Goal: Task Accomplishment & Management: Complete application form

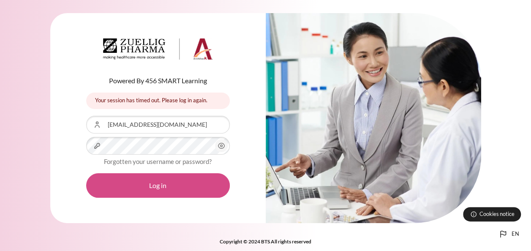
click at [176, 180] on button "Log in" at bounding box center [158, 185] width 144 height 25
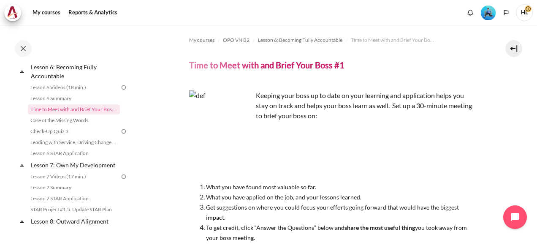
scroll to position [493, 0]
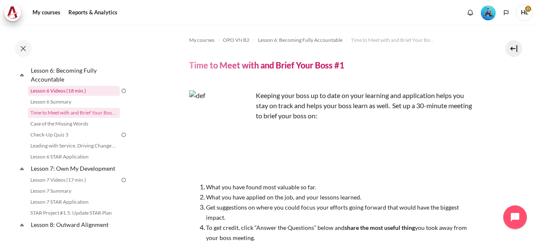
click at [71, 96] on link "Lesson 6 Videos (18 min.)" at bounding box center [74, 91] width 92 height 10
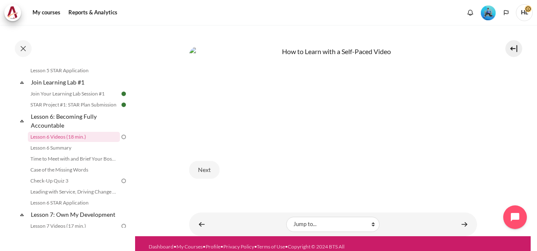
scroll to position [363, 0]
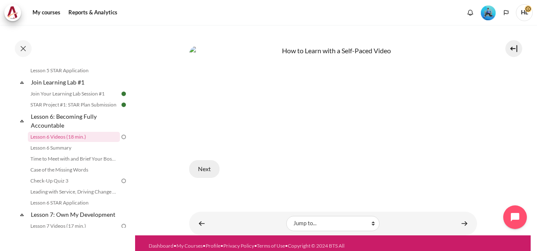
click at [205, 166] on button "Next" at bounding box center [204, 169] width 30 height 18
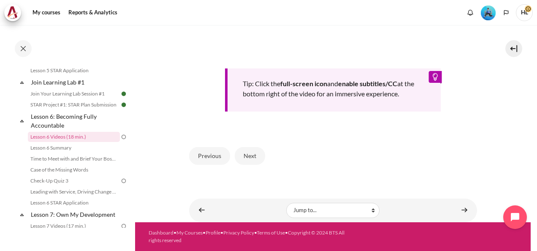
scroll to position [387, 0]
click at [248, 155] on button "Next" at bounding box center [250, 156] width 30 height 18
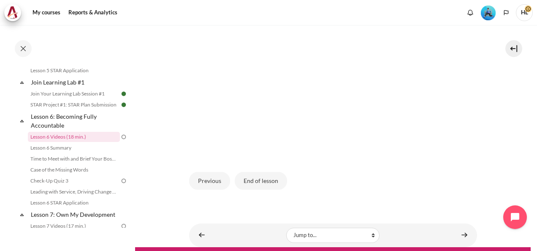
scroll to position [258, 0]
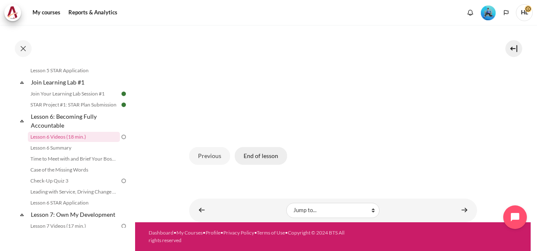
click at [250, 161] on button "End of lesson" at bounding box center [261, 156] width 52 height 18
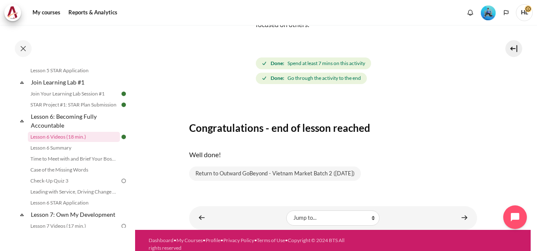
scroll to position [84, 0]
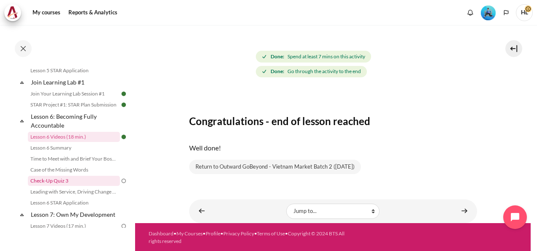
click at [62, 186] on link "Check-Up Quiz 3" at bounding box center [74, 181] width 92 height 10
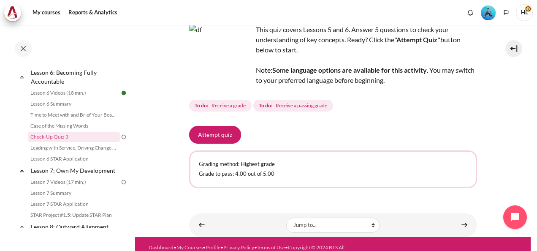
scroll to position [73, 0]
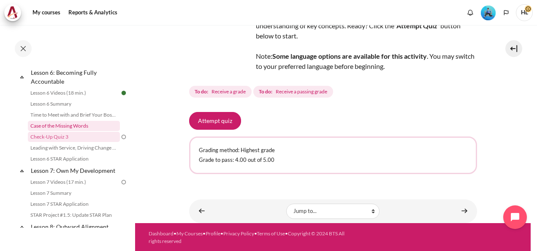
click at [73, 131] on link "Case of the Missing Words" at bounding box center [74, 126] width 92 height 10
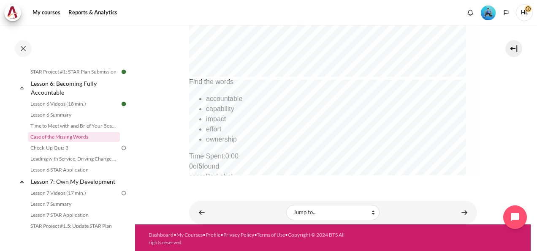
scroll to position [420, 0]
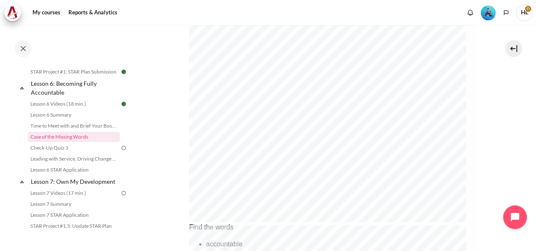
scroll to position [305, 0]
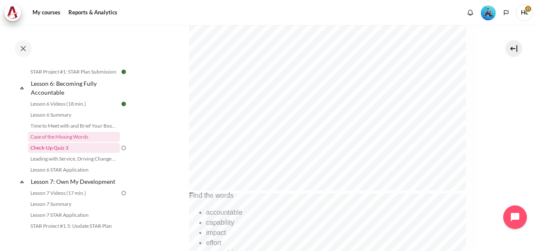
click at [62, 153] on link "Check-Up Quiz 3" at bounding box center [74, 148] width 92 height 10
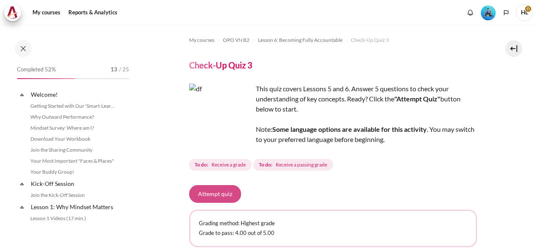
scroll to position [491, 0]
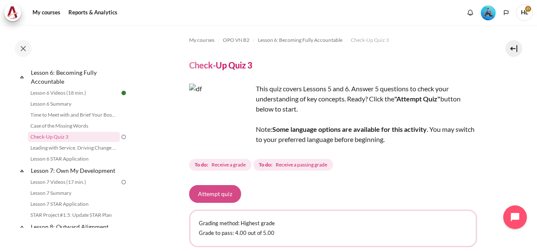
click at [205, 193] on button "Attempt quiz" at bounding box center [215, 194] width 52 height 18
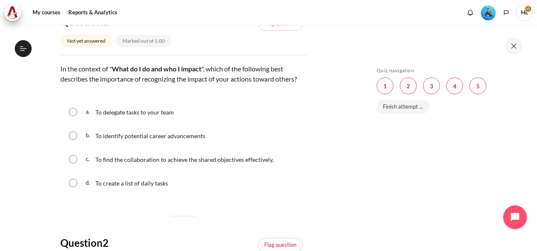
scroll to position [491, 0]
click at [72, 163] on input "Content" at bounding box center [73, 159] width 8 height 8
radio input "true"
click at [358, 164] on div "My courses OPO VN B2 Lesson 6: Becoming Fully Accountable Check-Up Quiz 3 Check…" at bounding box center [268, 138] width 537 height 226
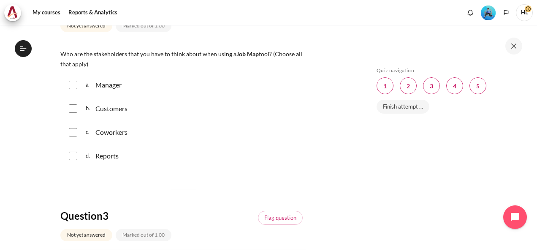
scroll to position [374, 0]
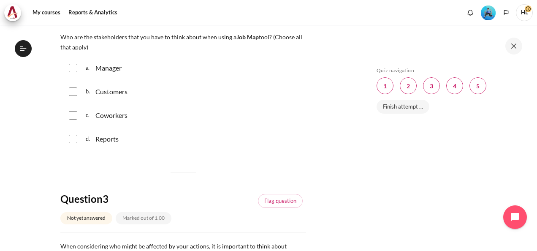
click at [72, 120] on input "Content" at bounding box center [73, 115] width 8 height 8
checkbox input "true"
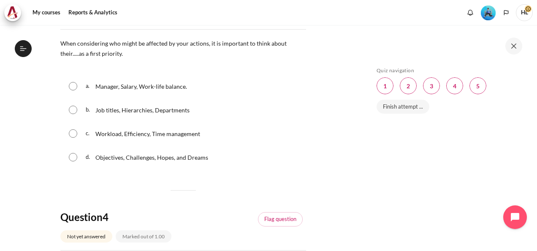
scroll to position [593, 0]
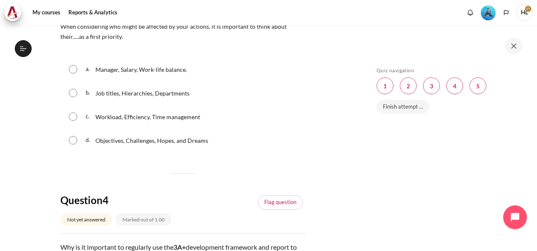
click at [71, 121] on input "Content" at bounding box center [73, 116] width 8 height 8
radio input "true"
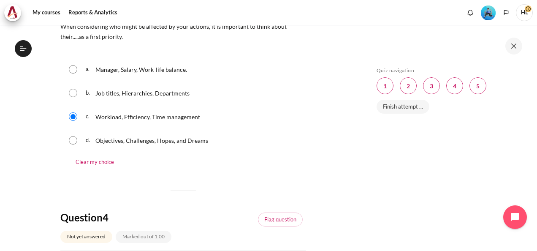
click at [385, 169] on div "Skip Quiz navigation Quiz navigation Question 1 This page Question 2 This page …" at bounding box center [448, 144] width 150 height 154
click at [331, 153] on section "My courses OPO VN B2 Lesson 6: Becoming Fully Accountable Check-Up Quiz 3 Check…" at bounding box center [183, 47] width 354 height 1233
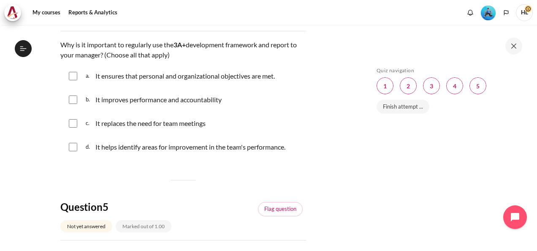
scroll to position [830, 0]
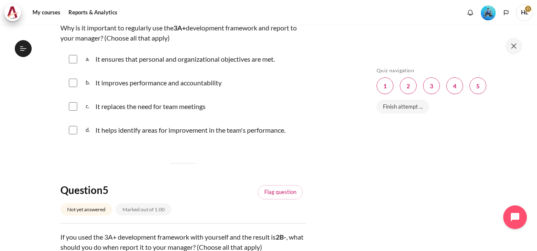
click at [74, 87] on input "Content" at bounding box center [73, 83] width 8 height 8
checkbox input "true"
click at [373, 152] on div "Skip Quiz navigation Quiz navigation Question 1 This page Question 2 This page …" at bounding box center [448, 144] width 150 height 154
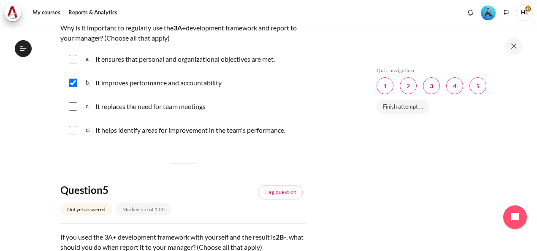
click at [373, 152] on div "Skip Quiz navigation Quiz navigation Question 1 This page Question 2 This page …" at bounding box center [448, 144] width 150 height 154
click at [403, 178] on div "Skip Quiz navigation Quiz navigation Question 1 This page Question 2 This page …" at bounding box center [448, 144] width 150 height 154
click at [365, 229] on div "Skip Quiz navigation Quiz navigation Question 1 This page Question 2 This page …" at bounding box center [448, 138] width 177 height 226
click at [72, 134] on input "Content" at bounding box center [73, 130] width 8 height 8
checkbox input "true"
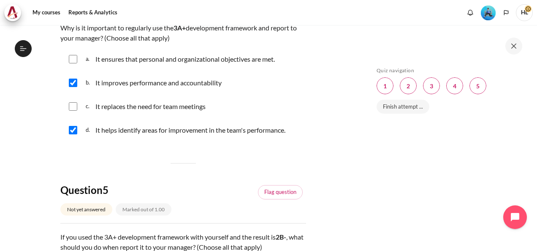
click at [73, 63] on input "Content" at bounding box center [73, 59] width 8 height 8
checkbox input "true"
click at [368, 183] on div "Skip Quiz navigation Quiz navigation Question 1 This page Question 2 This page …" at bounding box center [448, 138] width 177 height 226
click at [430, 225] on div "Skip Quiz navigation Quiz navigation Question 1 This page Question 2 This page …" at bounding box center [448, 138] width 177 height 226
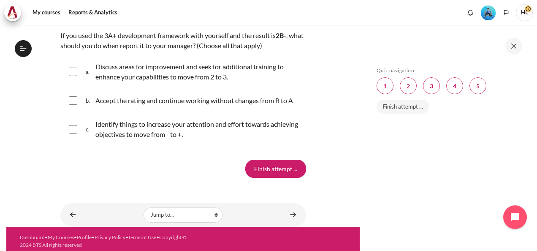
scroll to position [1033, 0]
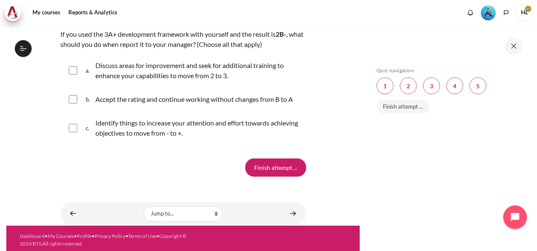
click at [74, 75] on input "Content" at bounding box center [73, 70] width 8 height 8
checkbox input "true"
click at [74, 132] on input "Content" at bounding box center [73, 128] width 8 height 8
checkbox input "true"
click at [276, 176] on input "Finish attempt ..." at bounding box center [275, 167] width 61 height 18
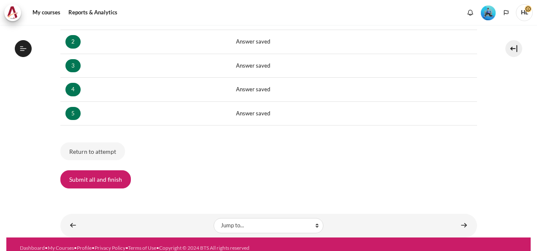
scroll to position [176, 0]
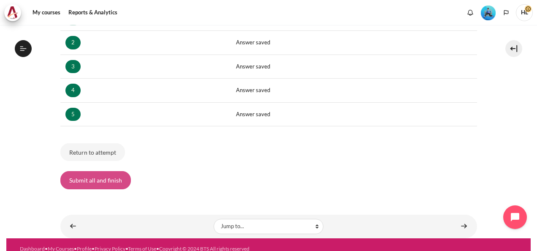
click at [85, 175] on button "Submit all and finish" at bounding box center [95, 180] width 71 height 18
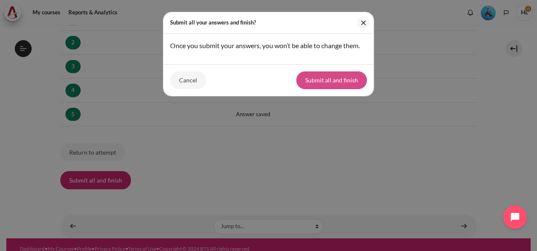
click at [330, 75] on button "Submit all and finish" at bounding box center [332, 80] width 71 height 18
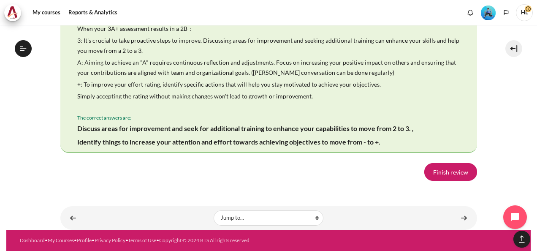
scroll to position [1688, 0]
click at [449, 173] on link "Finish review" at bounding box center [451, 172] width 53 height 18
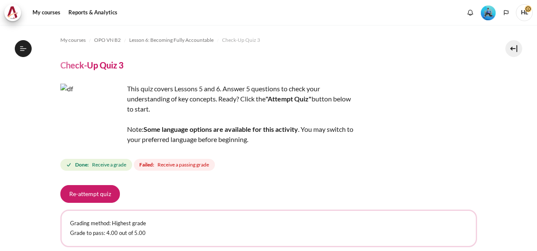
scroll to position [491, 0]
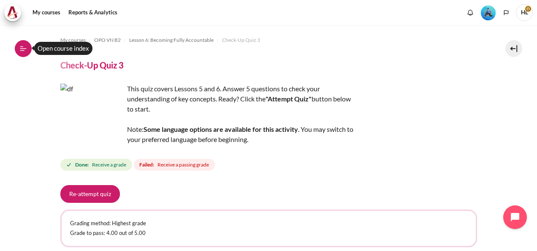
click at [25, 49] on icon at bounding box center [23, 49] width 8 height 8
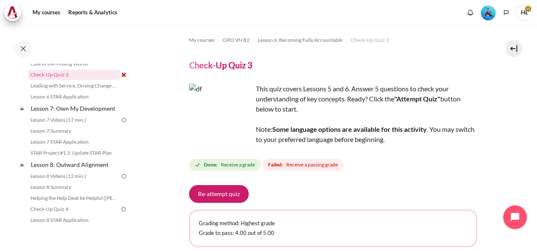
scroll to position [557, 0]
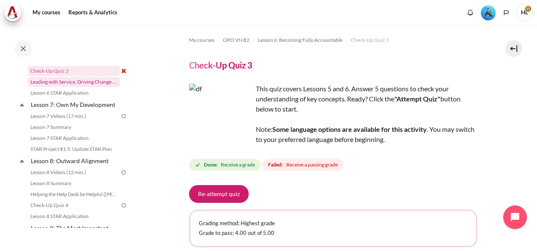
click at [90, 87] on link "Leading with Service, Driving Change (Pucknalin's Story)" at bounding box center [74, 82] width 92 height 10
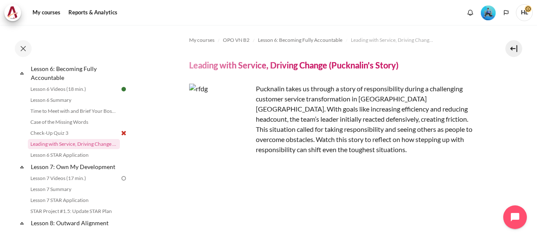
scroll to position [491, 0]
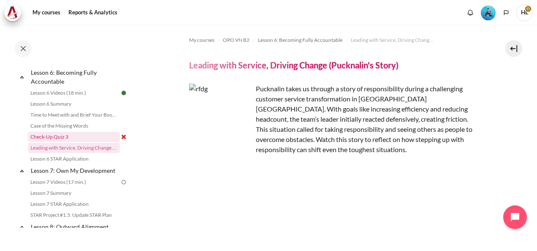
click at [46, 142] on link "Check-Up Quiz 3" at bounding box center [74, 137] width 92 height 10
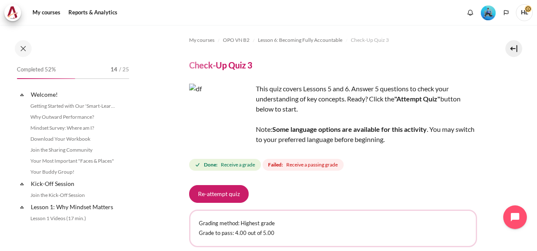
scroll to position [491, 0]
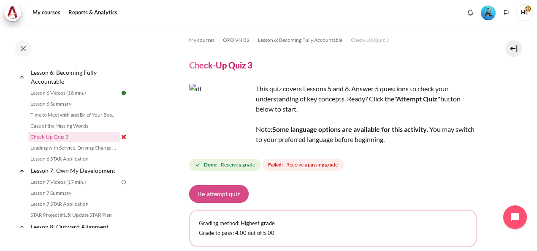
click at [215, 192] on button "Re-attempt quiz" at bounding box center [219, 194] width 60 height 18
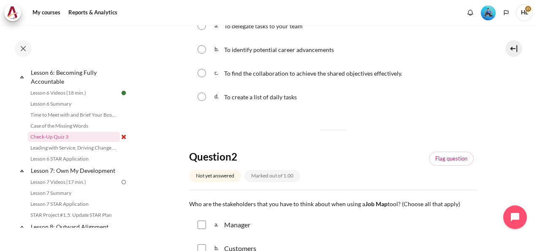
scroll to position [195, 0]
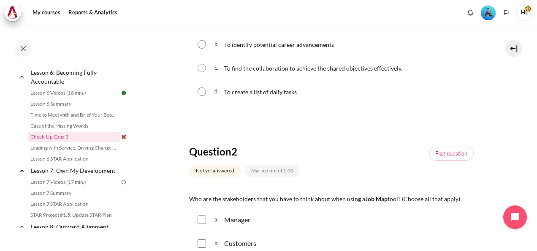
click at [199, 66] on input "Content" at bounding box center [202, 68] width 8 height 8
radio input "true"
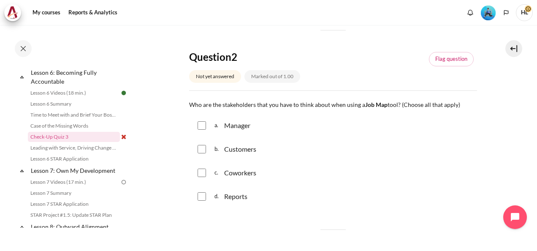
scroll to position [313, 0]
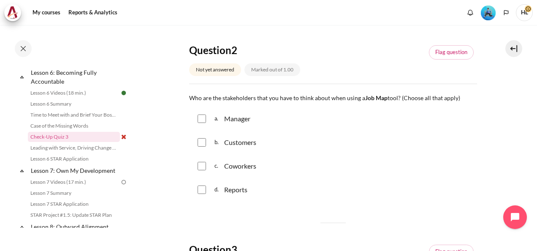
click at [202, 140] on input "Content" at bounding box center [202, 142] width 8 height 8
checkbox input "true"
click at [201, 170] on div "c. Coworkers" at bounding box center [333, 166] width 288 height 22
click at [201, 166] on input "Content" at bounding box center [202, 166] width 8 height 8
checkbox input "true"
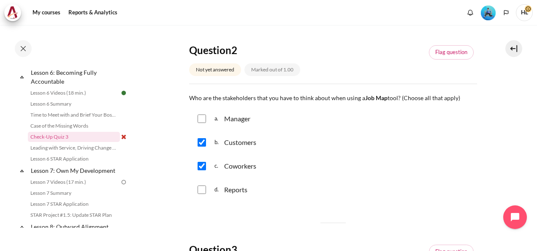
click at [200, 191] on input "Content" at bounding box center [202, 189] width 8 height 8
checkbox input "true"
click at [202, 117] on input "Content" at bounding box center [202, 118] width 8 height 8
checkbox input "true"
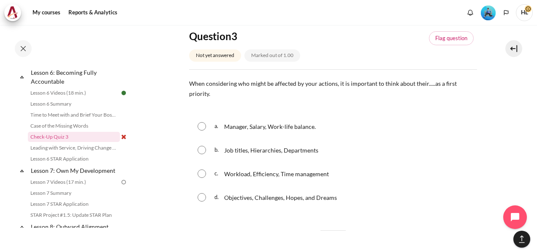
scroll to position [533, 0]
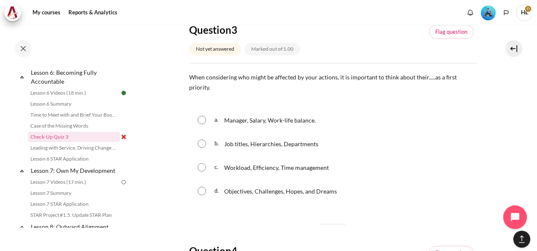
click at [201, 187] on input "Content" at bounding box center [202, 191] width 8 height 8
radio input "true"
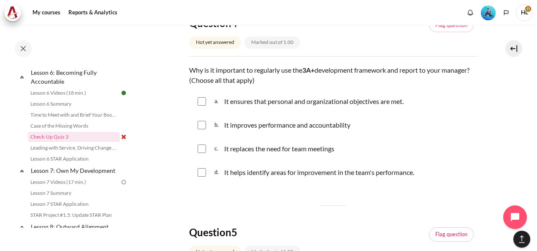
scroll to position [786, 0]
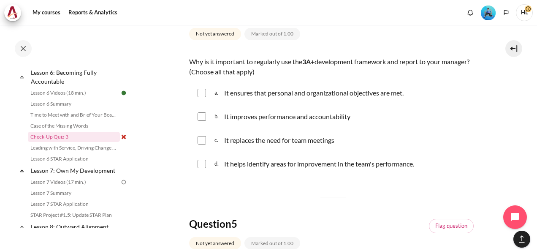
click at [204, 89] on input "Content" at bounding box center [202, 93] width 8 height 8
checkbox input "true"
click at [203, 112] on input "Content" at bounding box center [202, 116] width 8 height 8
checkbox input "true"
click at [203, 160] on input "Content" at bounding box center [202, 164] width 8 height 8
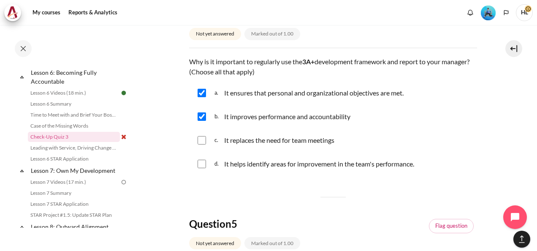
checkbox input "true"
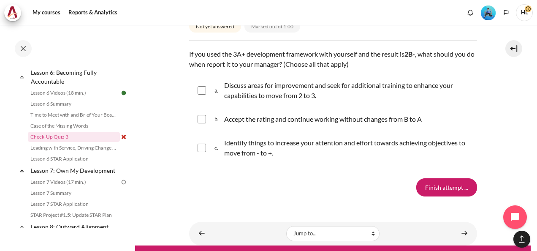
scroll to position [1014, 0]
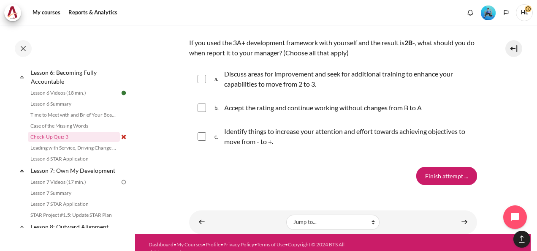
click at [200, 75] on input "Content" at bounding box center [202, 79] width 8 height 8
checkbox input "true"
click at [204, 132] on input "Content" at bounding box center [202, 136] width 8 height 8
checkbox input "true"
click at [453, 167] on input "Finish attempt ..." at bounding box center [447, 176] width 61 height 18
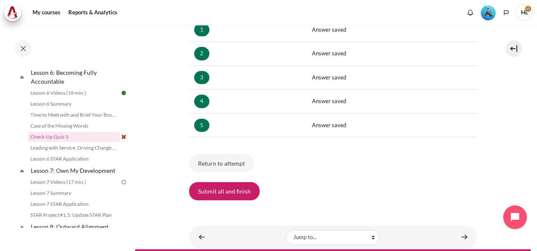
scroll to position [190, 0]
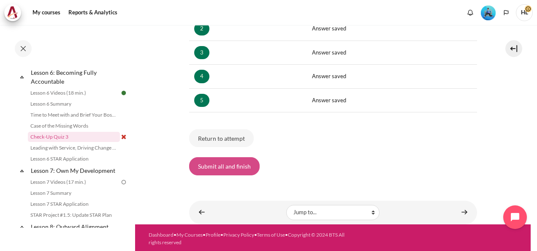
click at [222, 165] on button "Submit all and finish" at bounding box center [224, 166] width 71 height 18
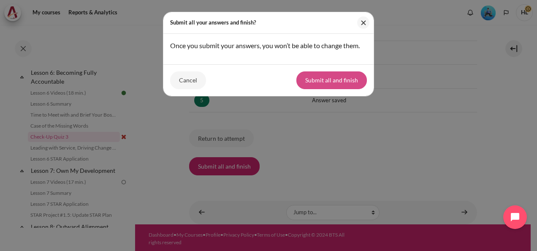
click at [328, 77] on button "Submit all and finish" at bounding box center [332, 80] width 71 height 18
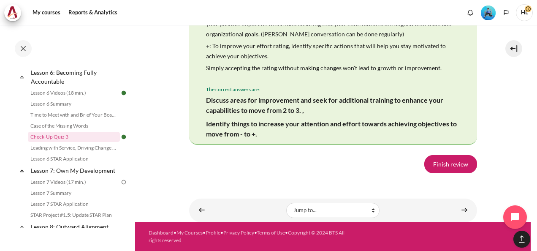
scroll to position [1797, 0]
click at [454, 161] on link "Finish review" at bounding box center [451, 164] width 53 height 18
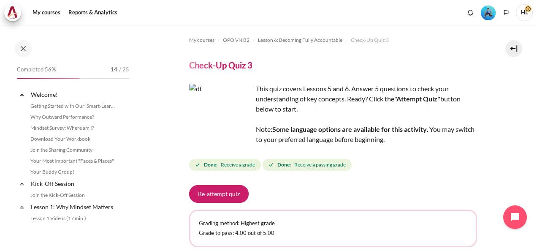
scroll to position [491, 0]
